Goal: Use online tool/utility: Utilize a website feature to perform a specific function

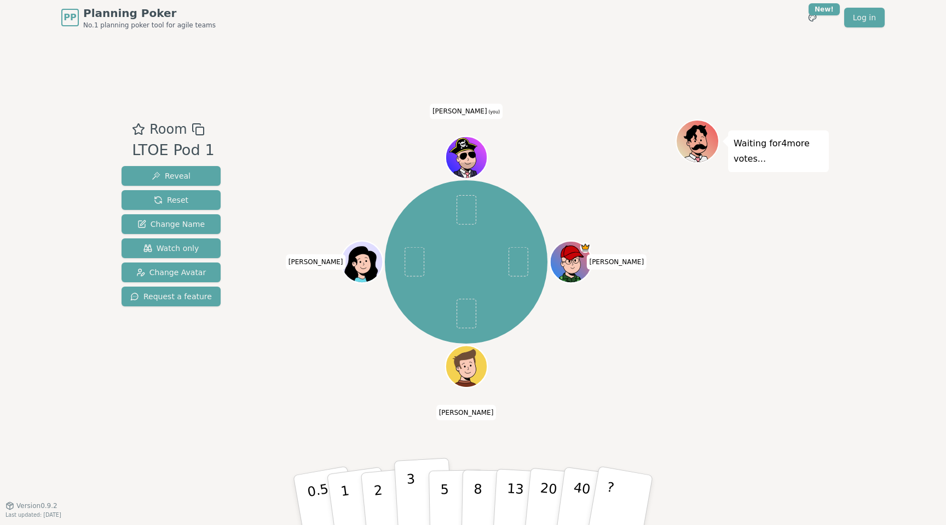
click at [416, 495] on button "3" at bounding box center [424, 499] width 60 height 85
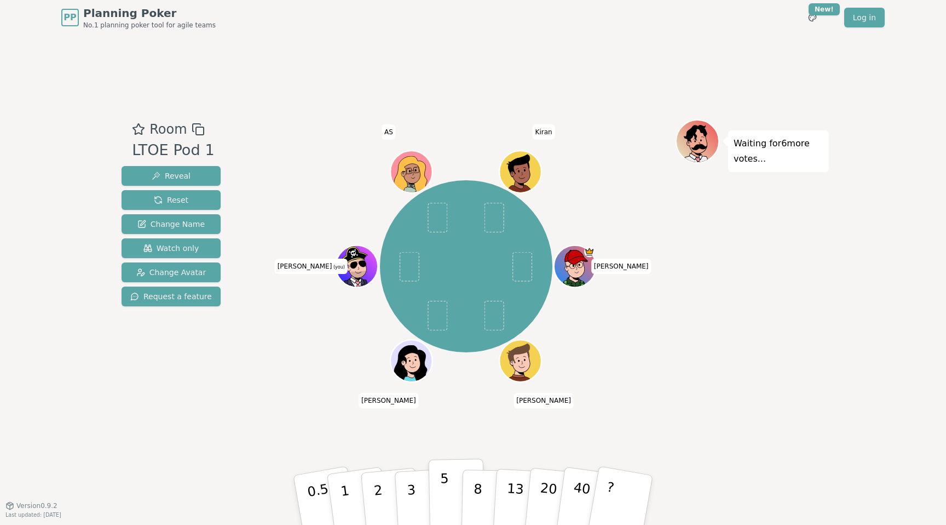
click at [442, 509] on p "5" at bounding box center [444, 499] width 9 height 59
click at [405, 491] on button "3" at bounding box center [424, 499] width 60 height 85
click at [415, 491] on button "3" at bounding box center [424, 499] width 60 height 85
click at [421, 490] on button "3" at bounding box center [424, 499] width 60 height 85
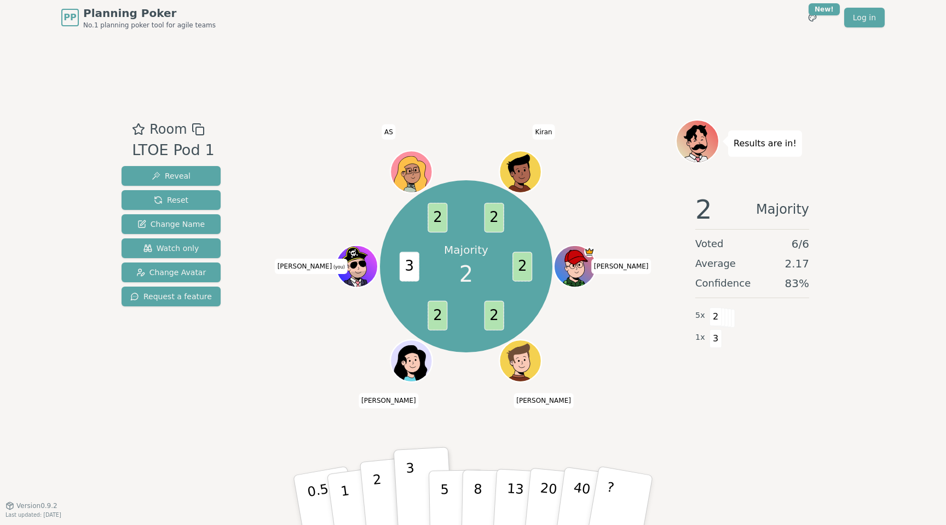
click at [378, 509] on p "2" at bounding box center [379, 502] width 14 height 60
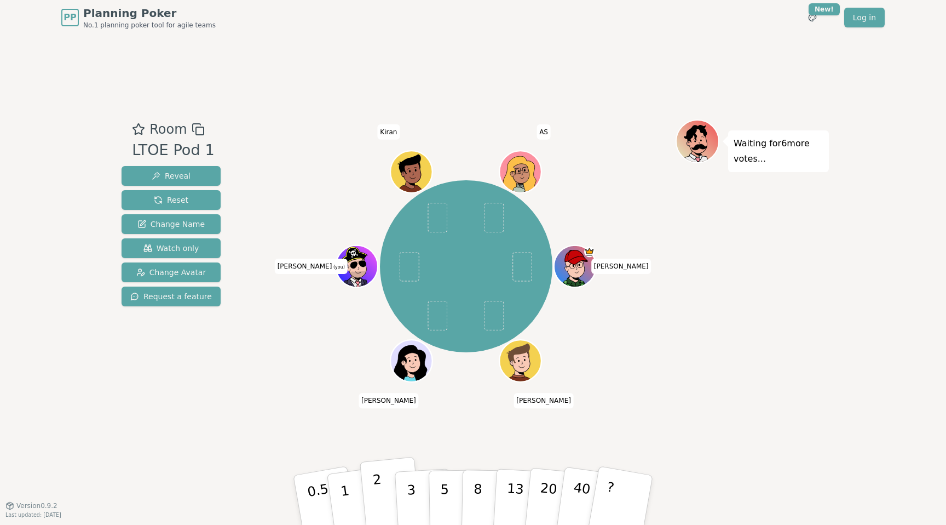
click at [378, 500] on p "2" at bounding box center [379, 502] width 14 height 60
click at [370, 509] on button "2" at bounding box center [391, 500] width 62 height 87
click at [381, 505] on p "2" at bounding box center [379, 502] width 14 height 60
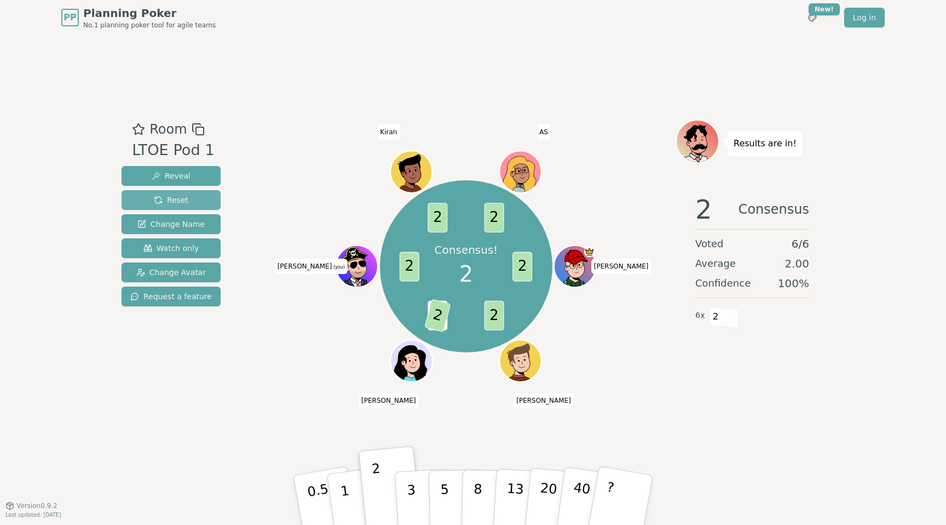
click at [184, 199] on span "Reset" at bounding box center [171, 199] width 35 height 11
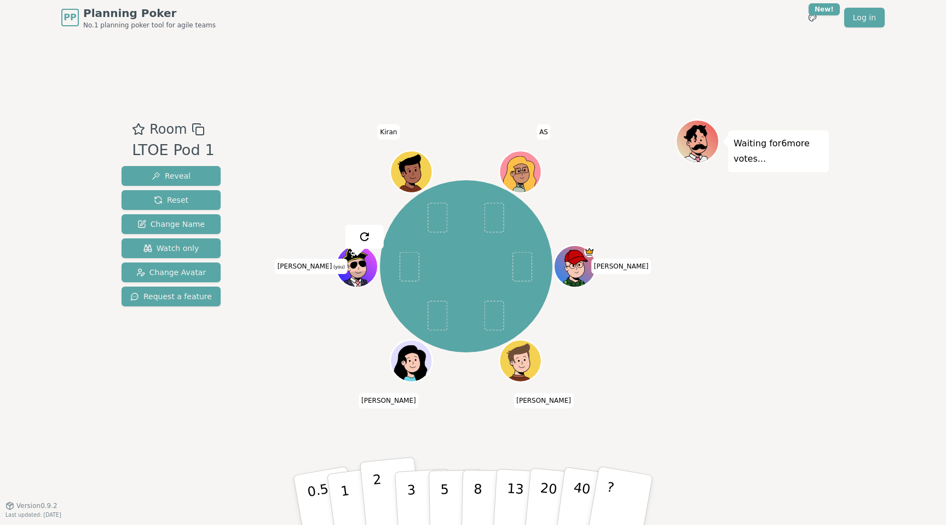
click at [381, 491] on p "2" at bounding box center [379, 502] width 14 height 60
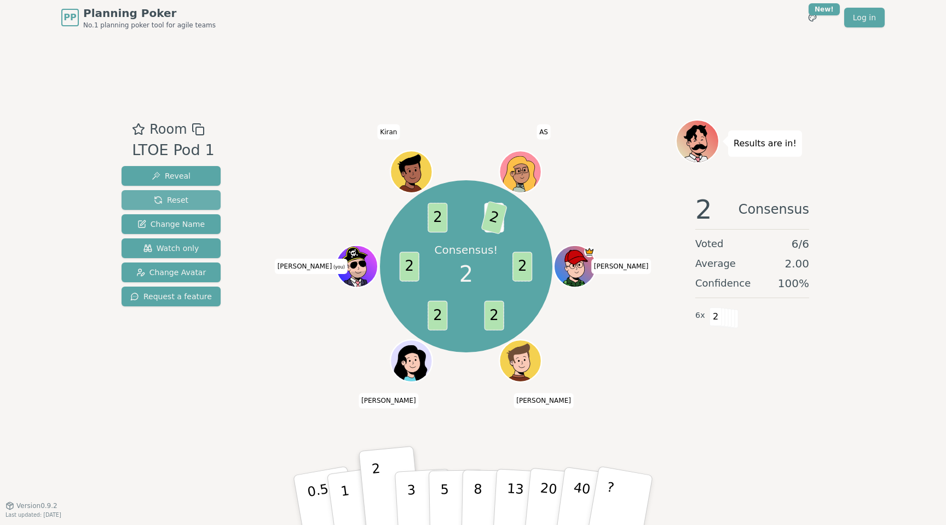
click at [183, 200] on span "Reset" at bounding box center [171, 199] width 35 height 11
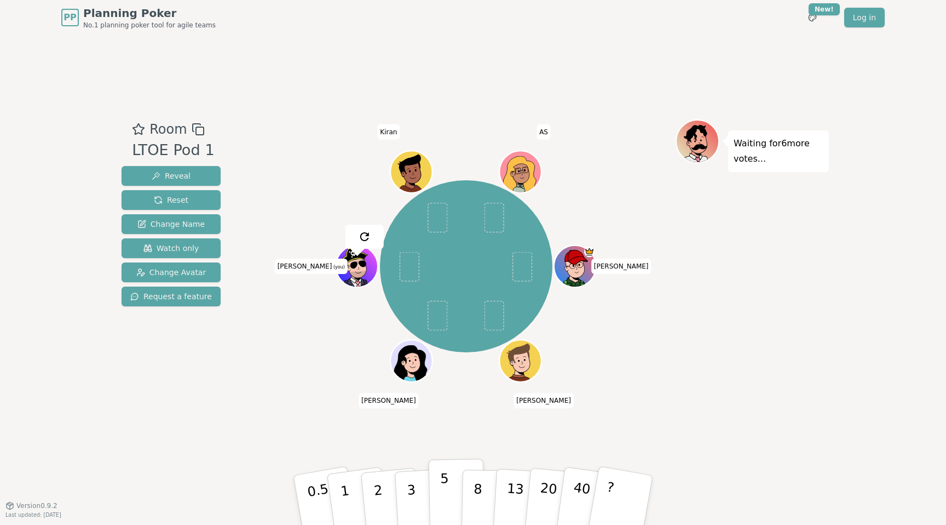
click at [446, 489] on p "5" at bounding box center [444, 499] width 9 height 59
click at [422, 507] on button "3" at bounding box center [424, 499] width 60 height 85
click at [418, 498] on button "3" at bounding box center [424, 499] width 60 height 85
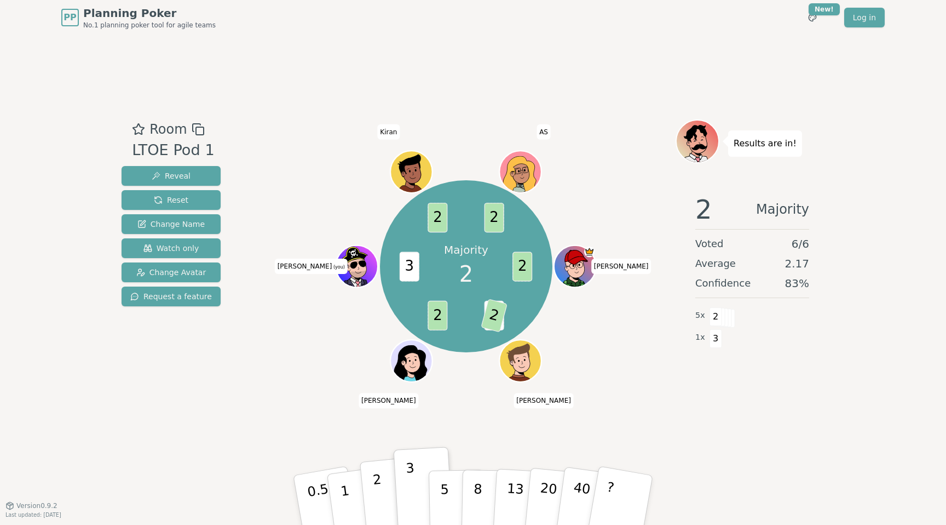
click at [378, 493] on p "2" at bounding box center [379, 502] width 14 height 60
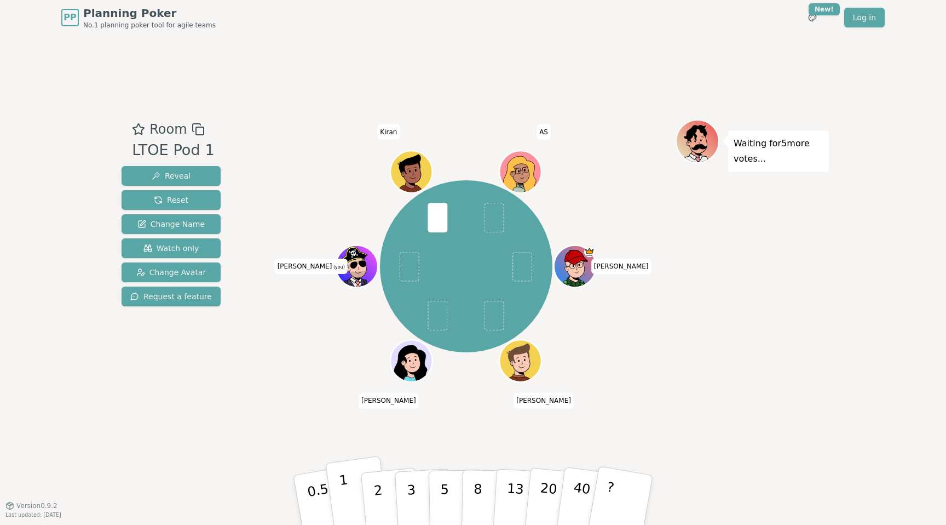
click at [352, 502] on button "1" at bounding box center [357, 500] width 65 height 89
click at [374, 499] on button "2" at bounding box center [391, 500] width 62 height 87
click at [410, 492] on p "3" at bounding box center [412, 501] width 12 height 60
click at [425, 507] on button "3" at bounding box center [424, 499] width 60 height 85
click at [415, 484] on button "3" at bounding box center [424, 499] width 60 height 85
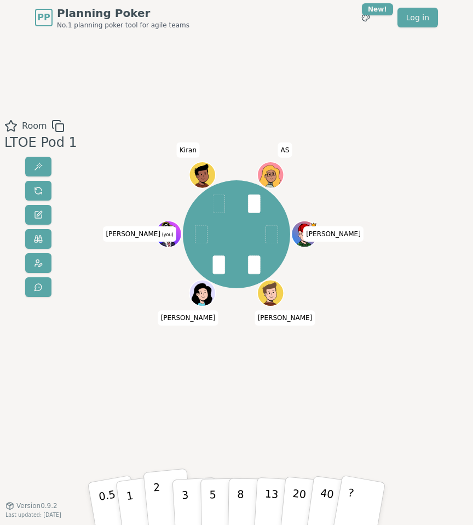
click at [162, 500] on button "2" at bounding box center [168, 503] width 50 height 70
click at [191, 494] on button "3" at bounding box center [196, 503] width 48 height 68
click at [196, 488] on button "3" at bounding box center [196, 503] width 48 height 68
click at [213, 493] on p "5" at bounding box center [213, 503] width 8 height 48
